Goal: Task Accomplishment & Management: Use online tool/utility

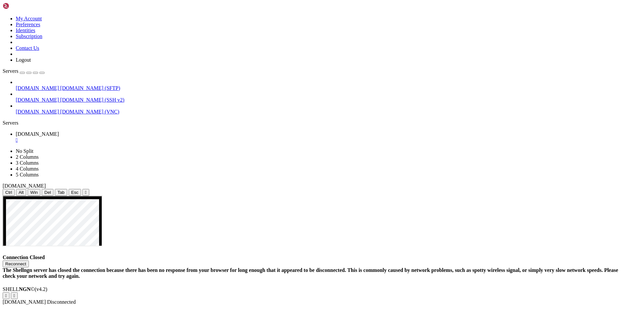
click at [29, 260] on button "Reconnect" at bounding box center [16, 263] width 26 height 7
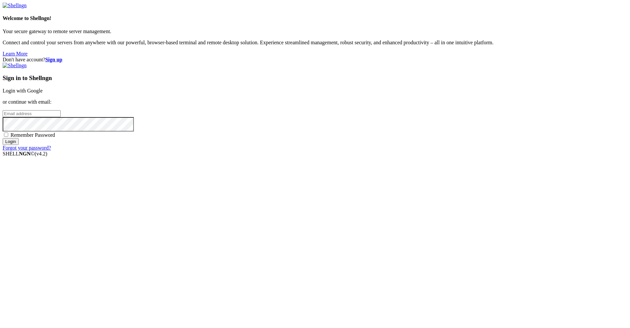
click at [43, 93] on link "Login with Google" at bounding box center [23, 91] width 40 height 6
